Goal: Task Accomplishment & Management: Manage account settings

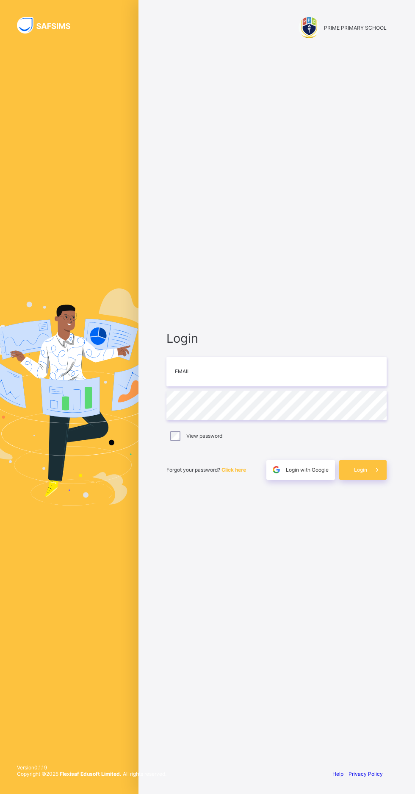
click at [295, 473] on span "Login with Google" at bounding box center [307, 469] width 43 height 6
